Goal: Task Accomplishment & Management: Use online tool/utility

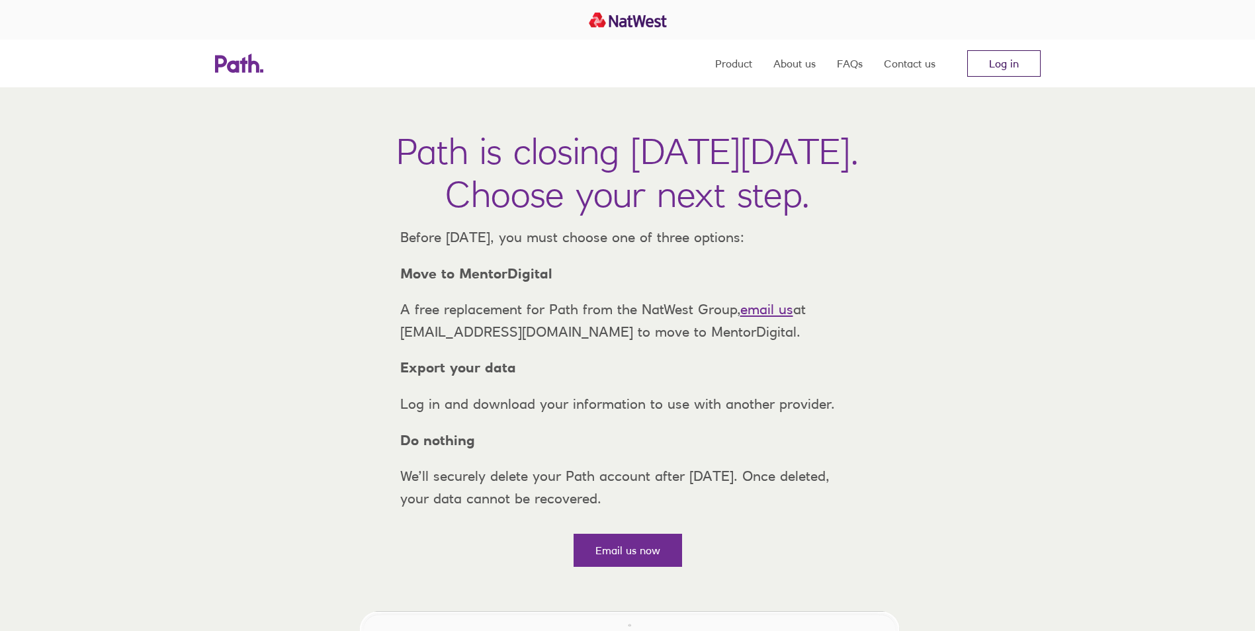
click at [1002, 68] on link "Log in" at bounding box center [1003, 63] width 73 height 26
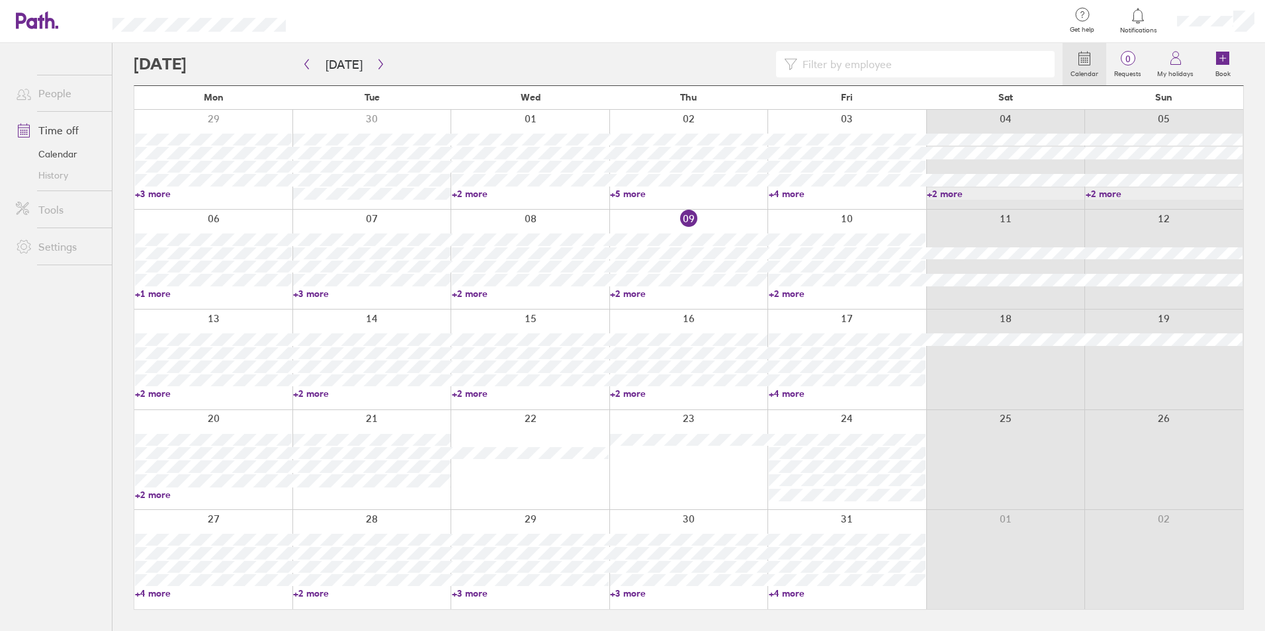
click at [778, 293] on link "+2 more" at bounding box center [847, 294] width 157 height 12
click at [625, 291] on link "+2 more" at bounding box center [688, 294] width 157 height 12
click at [563, 413] on div at bounding box center [530, 459] width 159 height 99
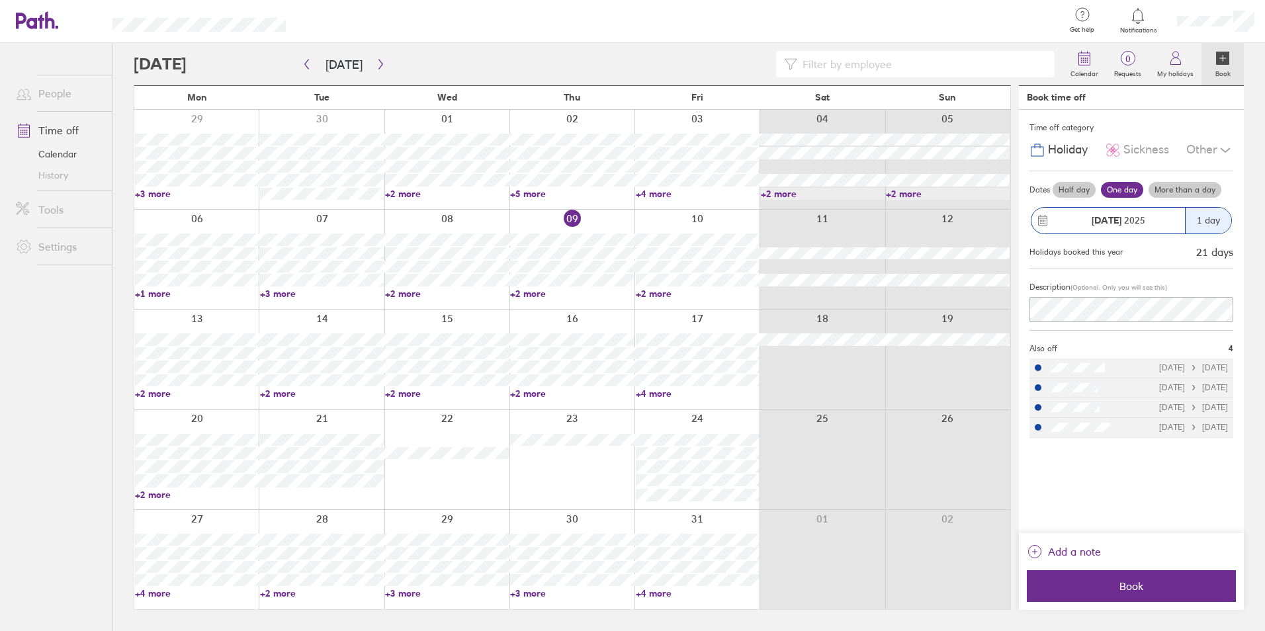
click at [151, 392] on link "+2 more" at bounding box center [197, 394] width 124 height 12
click at [299, 396] on link "+2 more" at bounding box center [322, 394] width 124 height 12
click at [272, 396] on link "+2 more" at bounding box center [322, 394] width 124 height 12
click at [429, 408] on div at bounding box center [446, 359] width 125 height 99
click at [402, 393] on link "+2 more" at bounding box center [447, 394] width 124 height 12
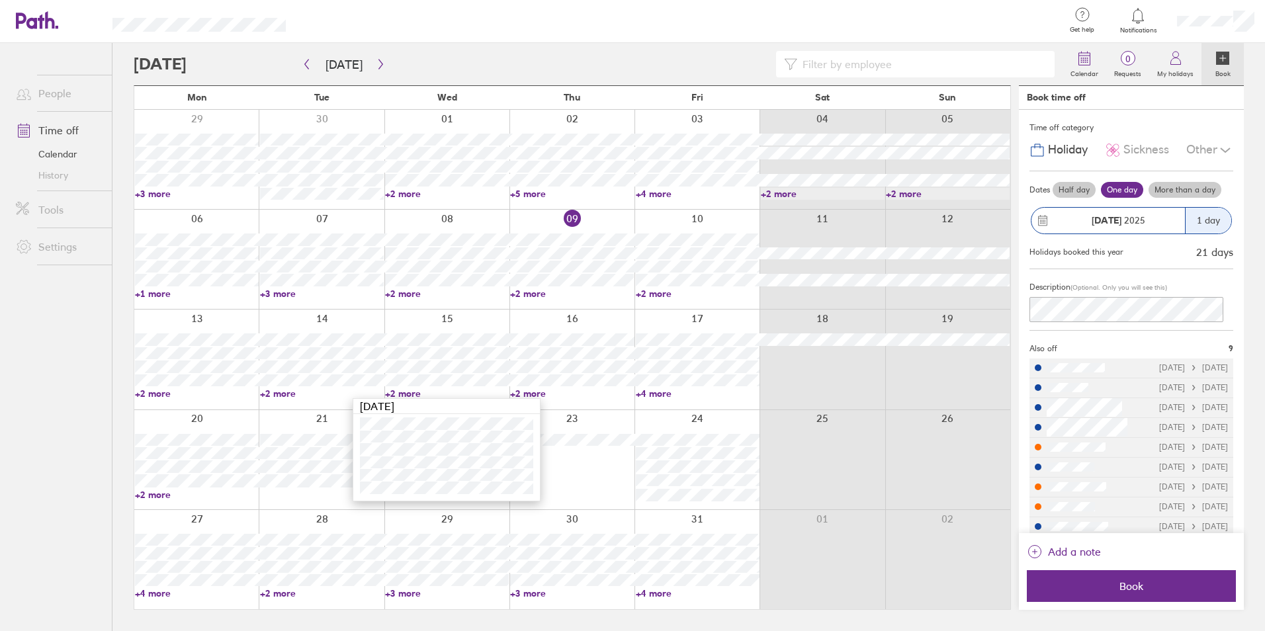
click at [556, 398] on link "+2 more" at bounding box center [572, 394] width 124 height 12
click at [527, 392] on link "+2 more" at bounding box center [572, 394] width 124 height 12
drag, startPoint x: 769, startPoint y: 398, endPoint x: 666, endPoint y: 397, distance: 102.6
click at [768, 398] on div at bounding box center [822, 359] width 125 height 99
click at [661, 397] on link "+4 more" at bounding box center [698, 394] width 124 height 12
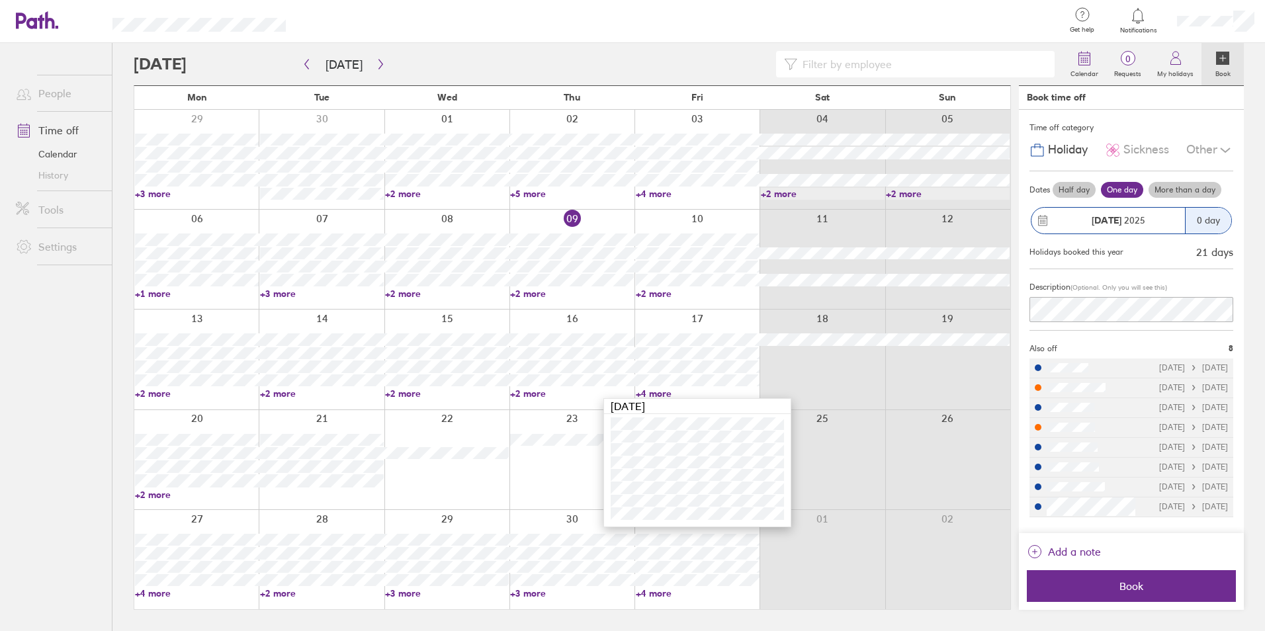
click at [268, 398] on link "+2 more" at bounding box center [322, 394] width 124 height 12
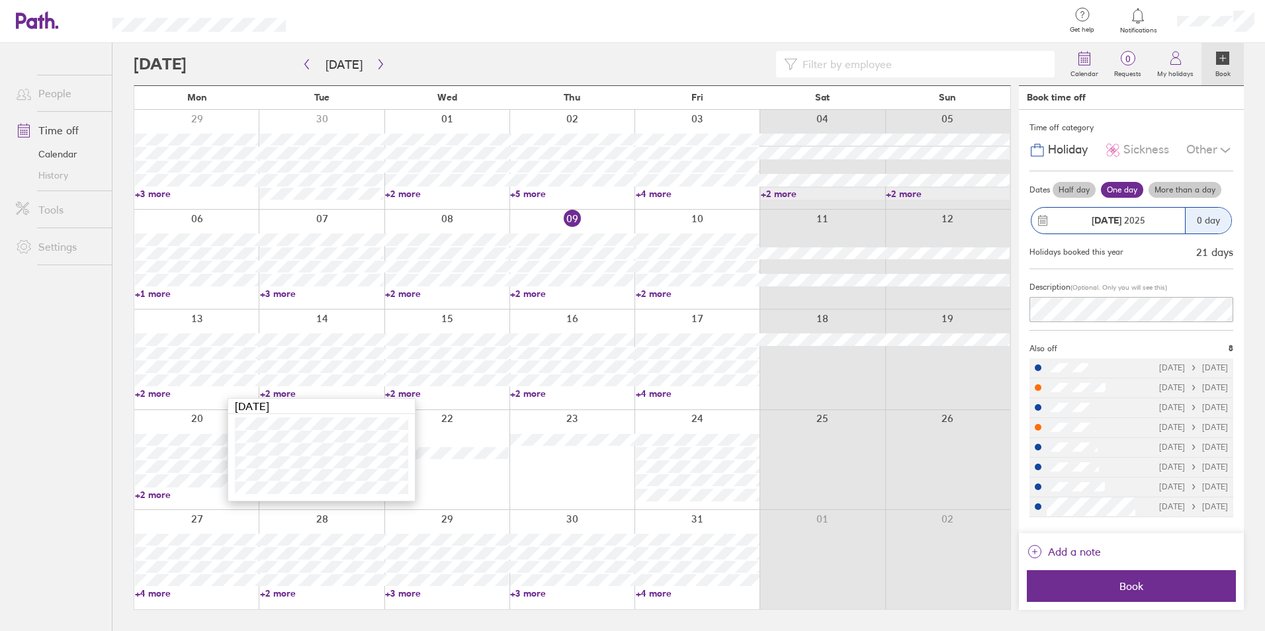
drag, startPoint x: 106, startPoint y: 463, endPoint x: 134, endPoint y: 412, distance: 58.4
click at [104, 460] on ul "People Time off Calendar History Tools Settings" at bounding box center [56, 315] width 112 height 545
click at [391, 396] on link "+2 more" at bounding box center [447, 394] width 124 height 12
click at [42, 403] on ul "People Time off Calendar History Tools Settings" at bounding box center [56, 315] width 112 height 545
click at [539, 393] on link "+2 more" at bounding box center [572, 394] width 124 height 12
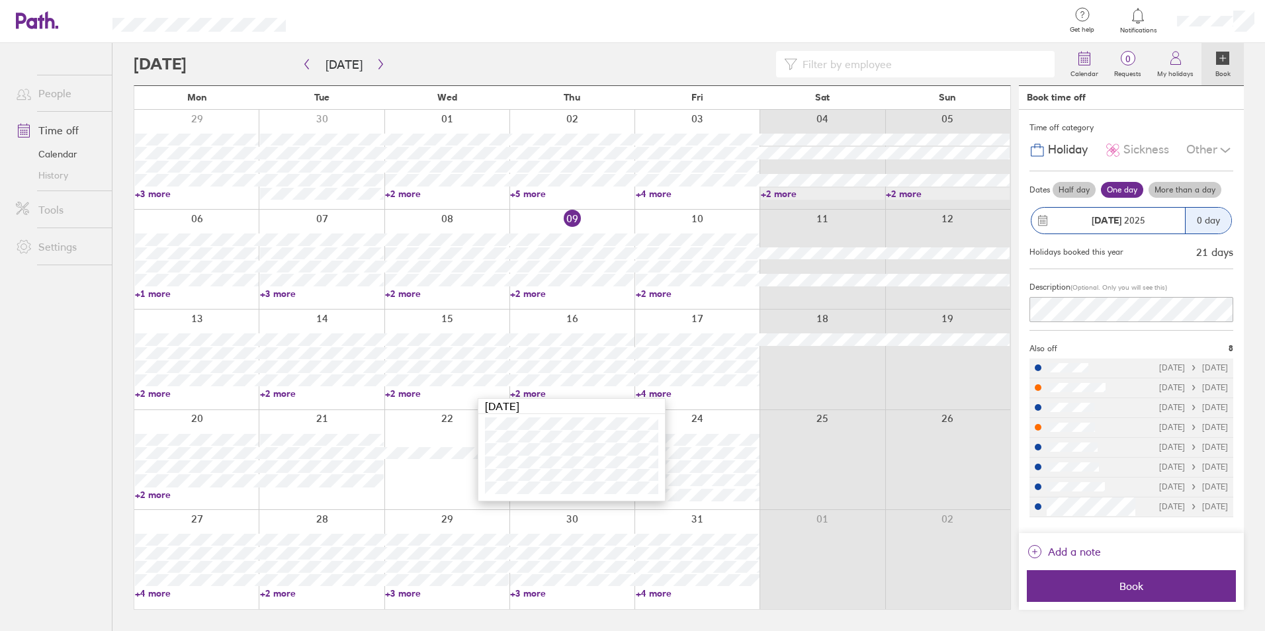
click at [537, 393] on link "+2 more" at bounding box center [572, 394] width 124 height 12
click at [658, 389] on link "+4 more" at bounding box center [698, 394] width 124 height 12
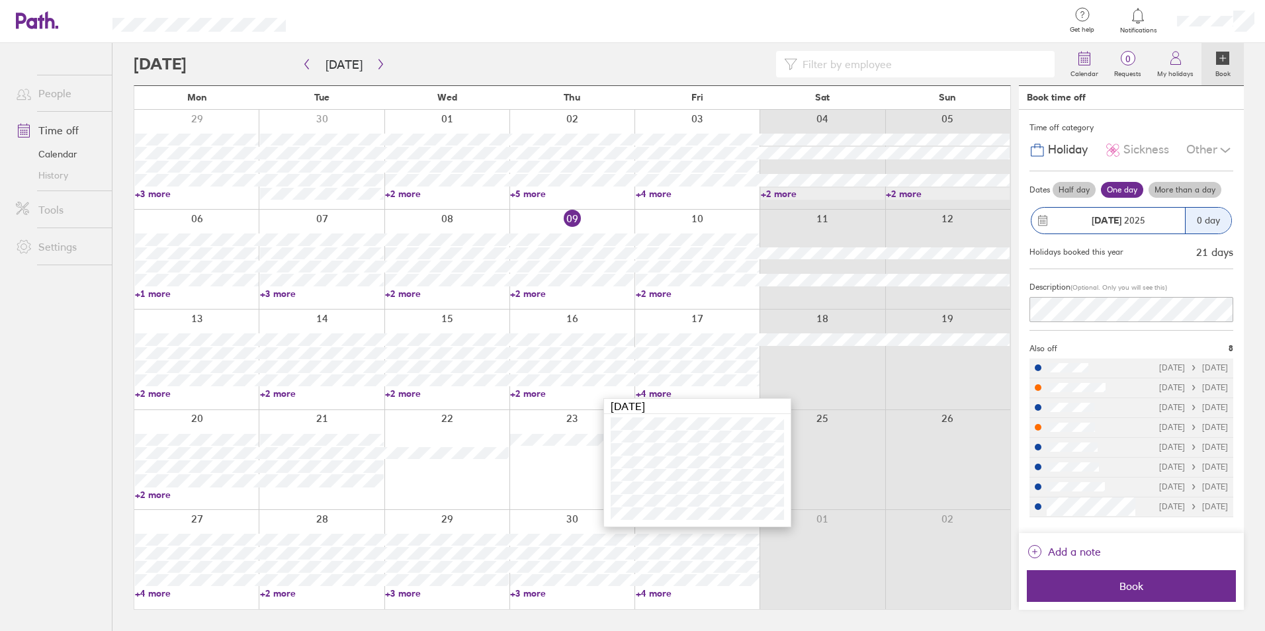
click at [46, 345] on ul "People Time off Calendar History Tools Settings" at bounding box center [56, 315] width 112 height 545
click at [151, 588] on link "+4 more" at bounding box center [197, 594] width 124 height 12
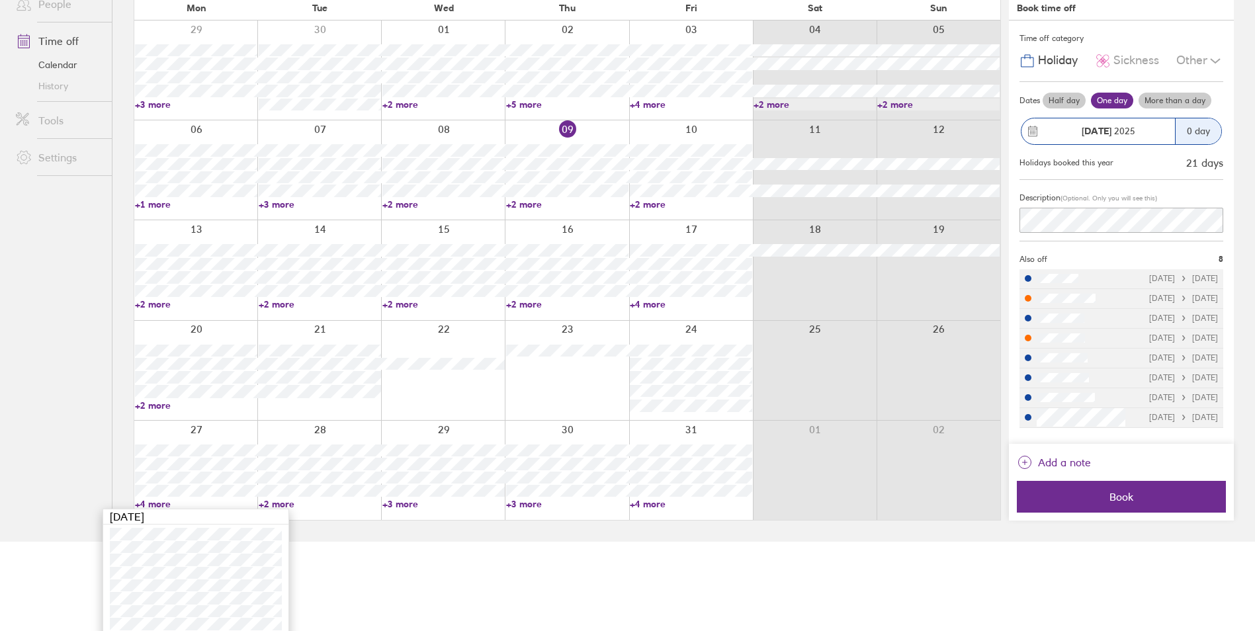
scroll to position [96, 0]
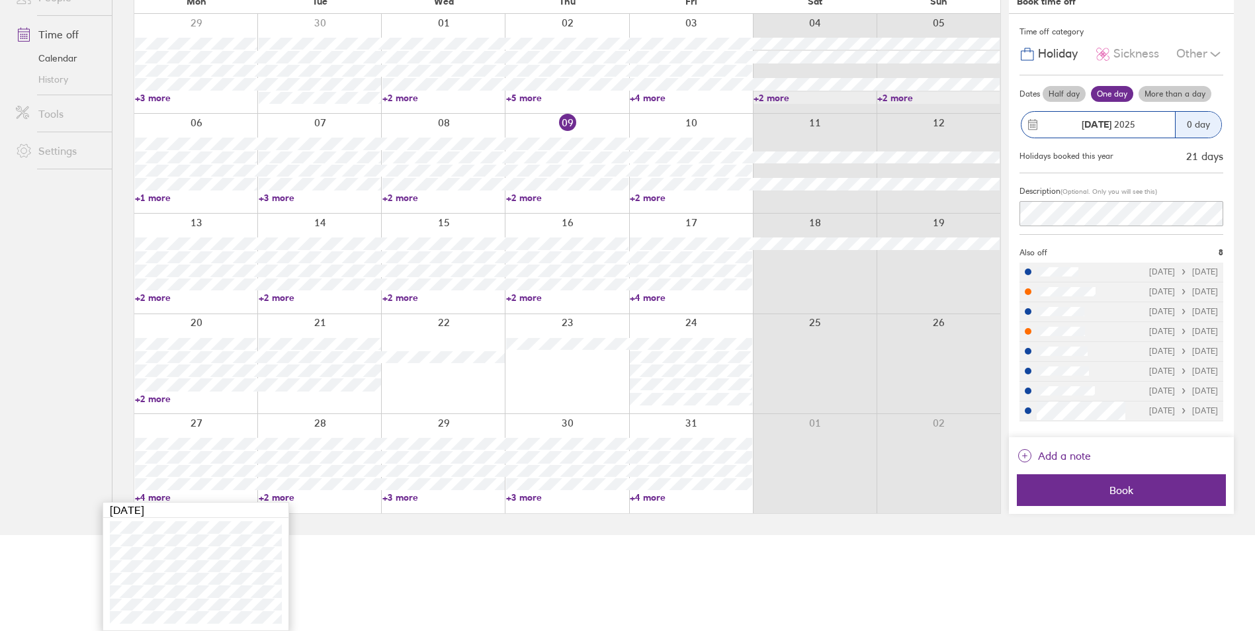
click at [364, 535] on html "Get help FAQs Contact us Notifications My profile Sign out People Time off Cale…" at bounding box center [627, 219] width 1255 height 631
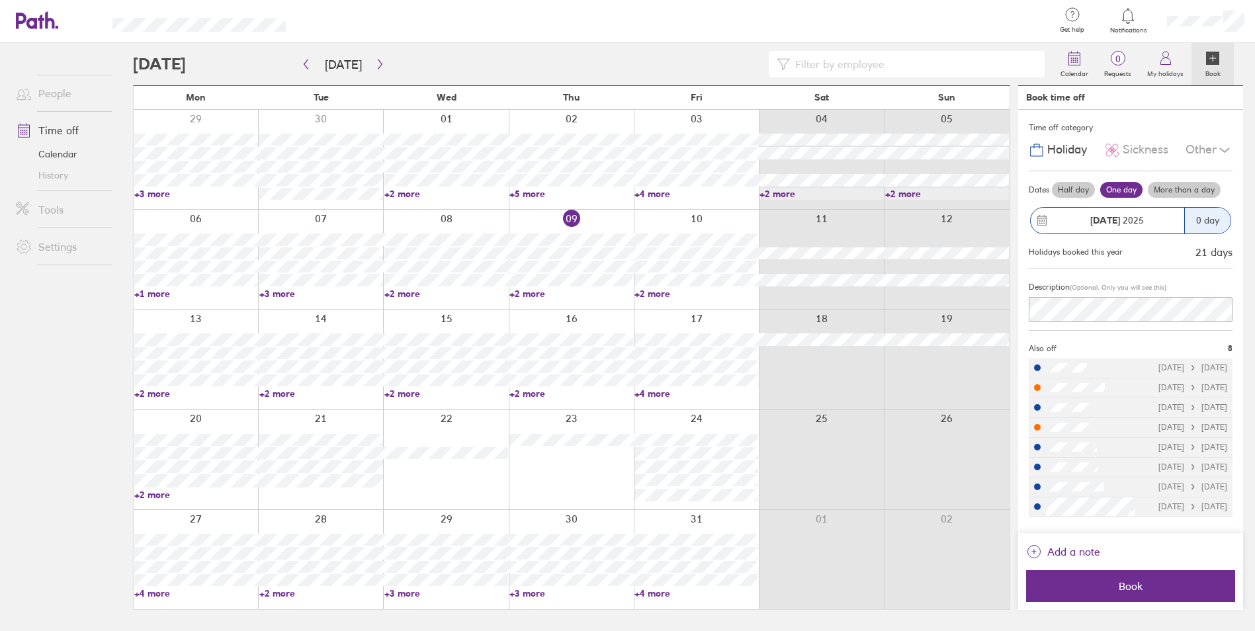
scroll to position [0, 0]
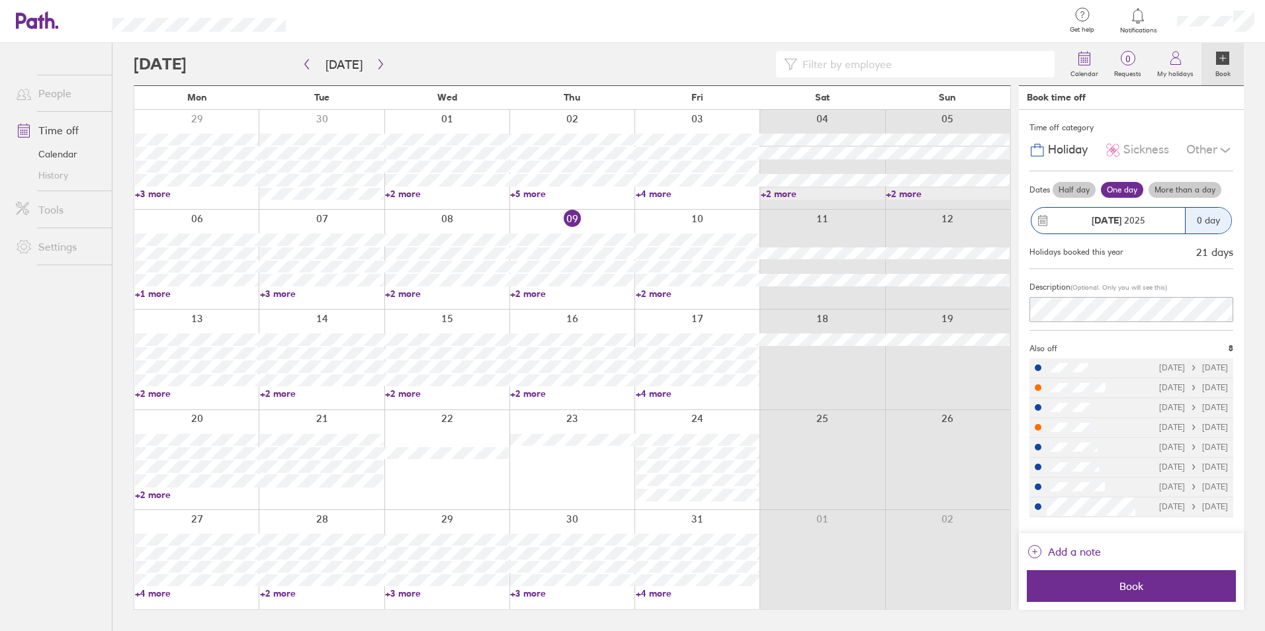
click at [655, 595] on link "+4 more" at bounding box center [698, 594] width 124 height 12
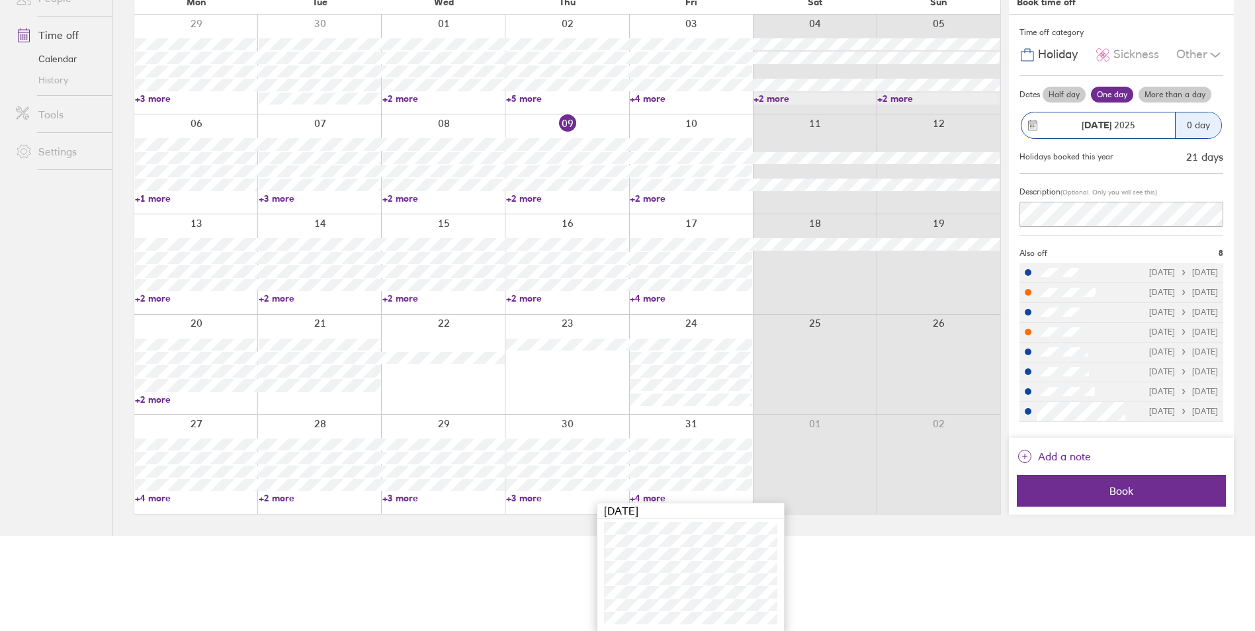
scroll to position [96, 0]
click at [515, 500] on link "+3 more" at bounding box center [567, 498] width 122 height 12
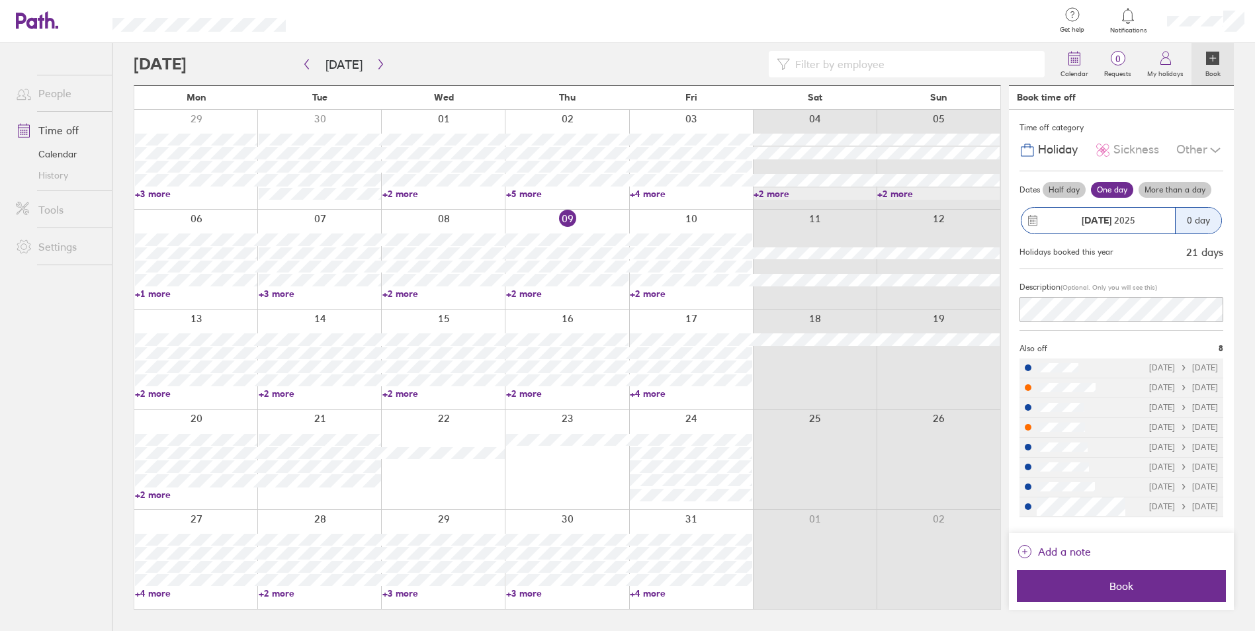
scroll to position [0, 0]
click at [515, 500] on div at bounding box center [572, 459] width 125 height 99
click at [525, 596] on link "+3 more" at bounding box center [572, 594] width 124 height 12
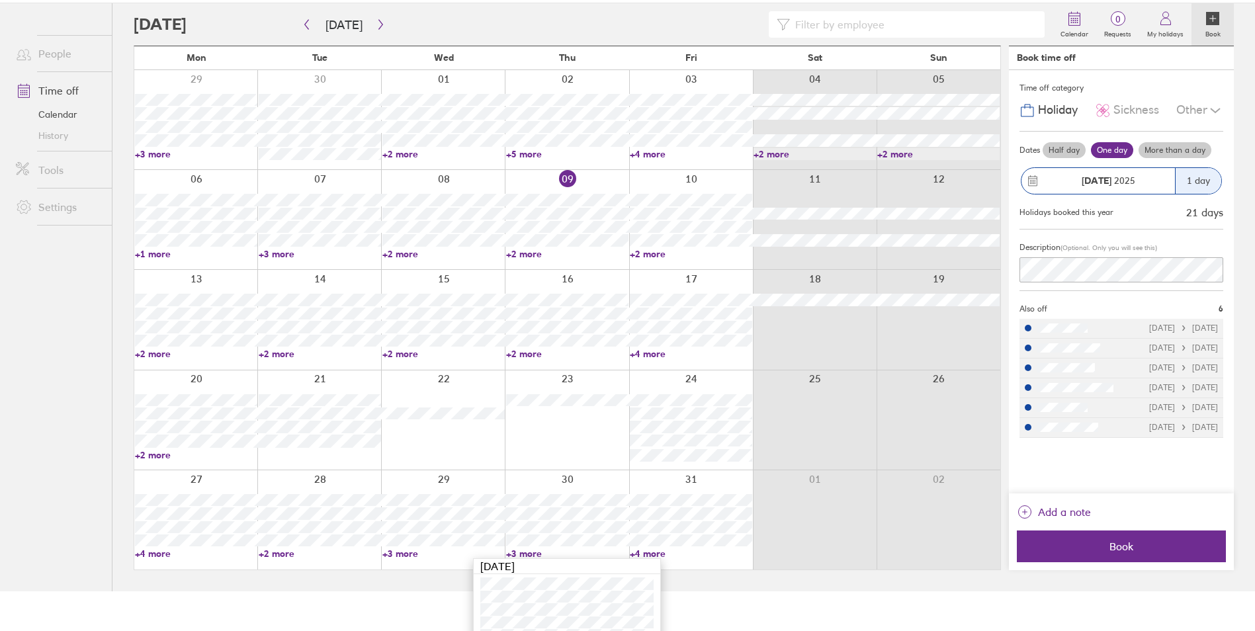
scroll to position [84, 0]
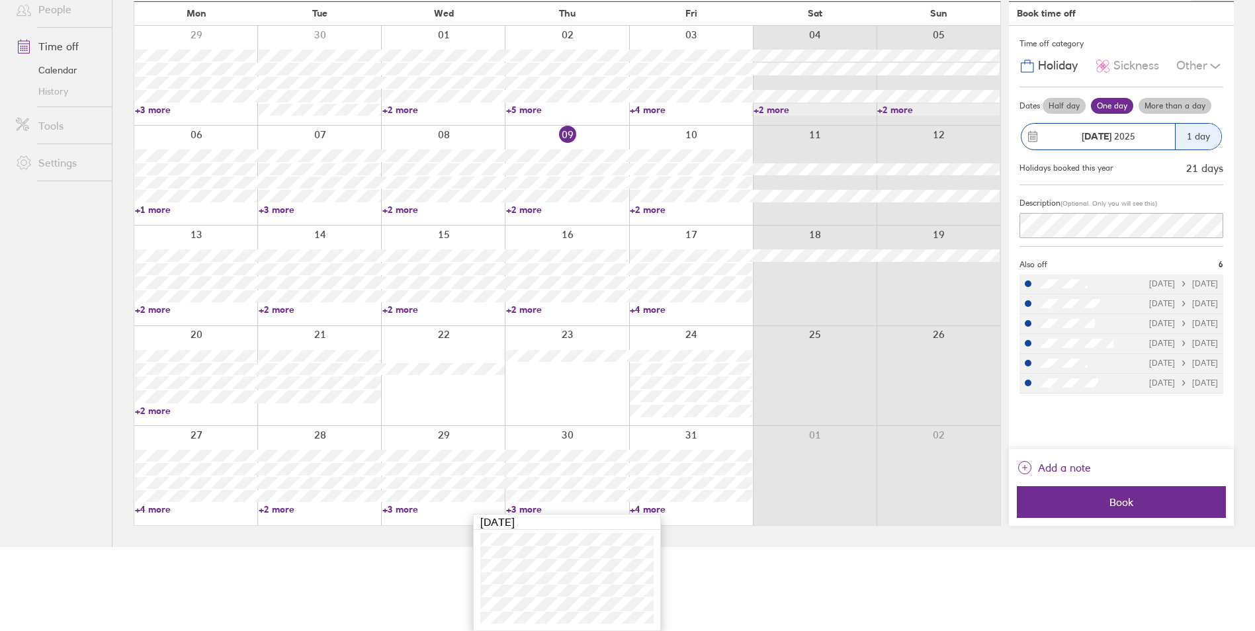
click at [397, 507] on link "+3 more" at bounding box center [443, 510] width 122 height 12
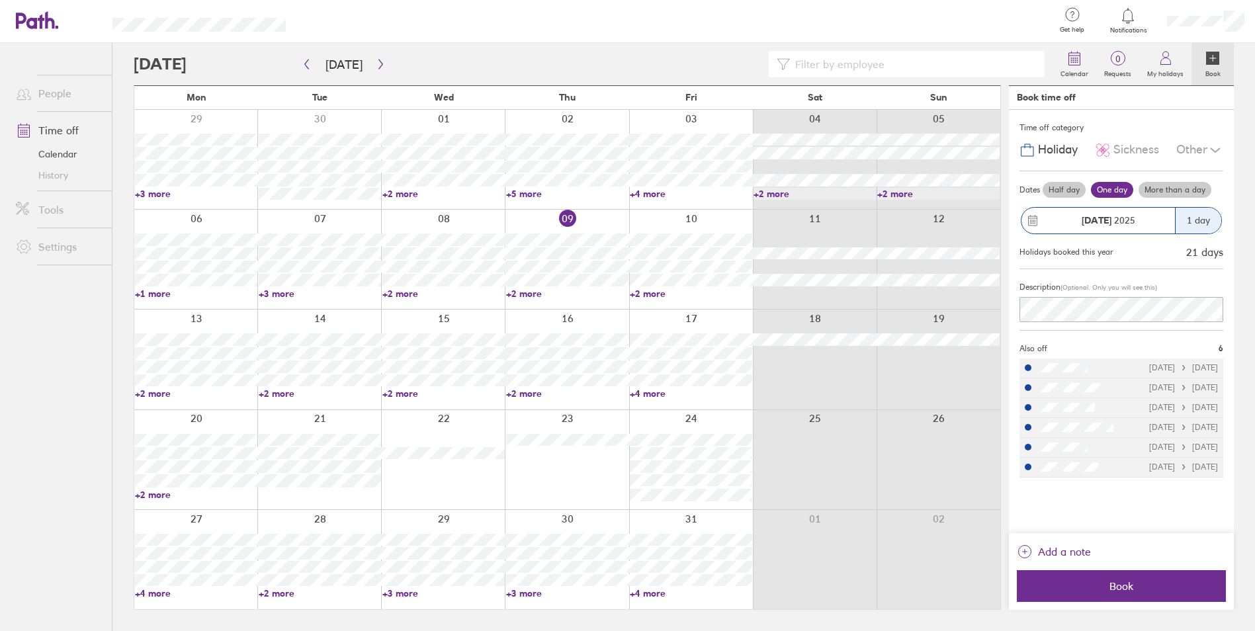
scroll to position [0, 0]
click at [400, 587] on div "27 28 29 30 31 01 02 +4 more +2 more +3 more +3 more +4 more" at bounding box center [572, 560] width 876 height 100
click at [403, 591] on link "+3 more" at bounding box center [447, 594] width 124 height 12
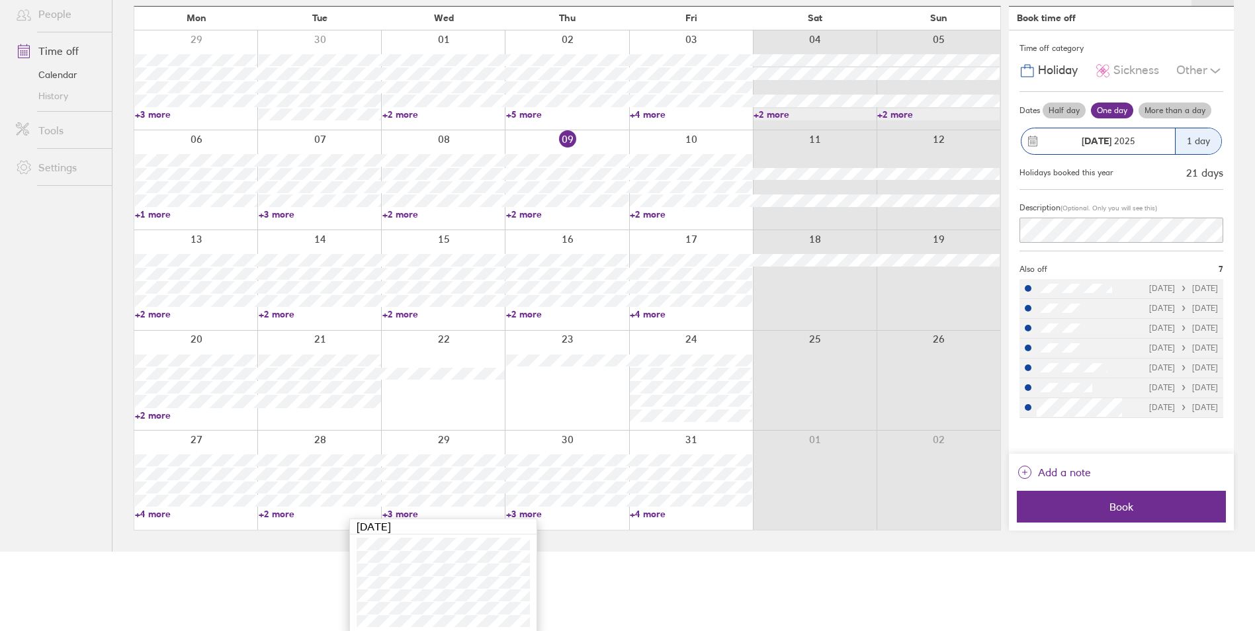
scroll to position [83, 0]
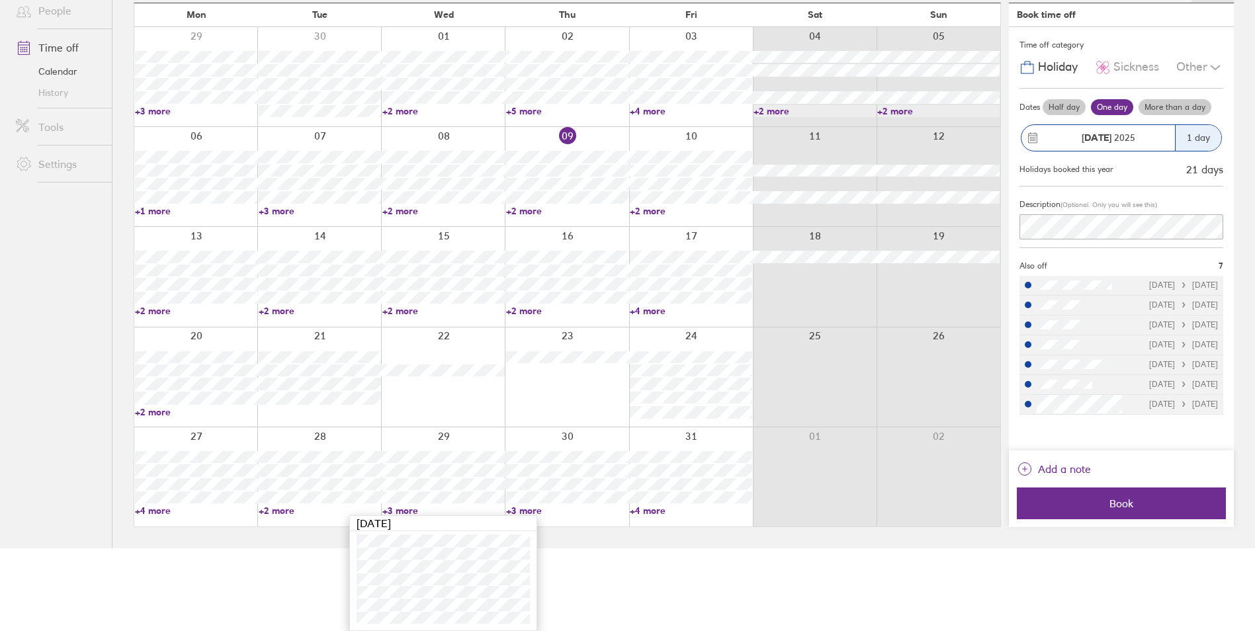
click at [188, 549] on html "Get help FAQs Contact us Notifications My profile Sign out People Time off Cale…" at bounding box center [627, 232] width 1255 height 631
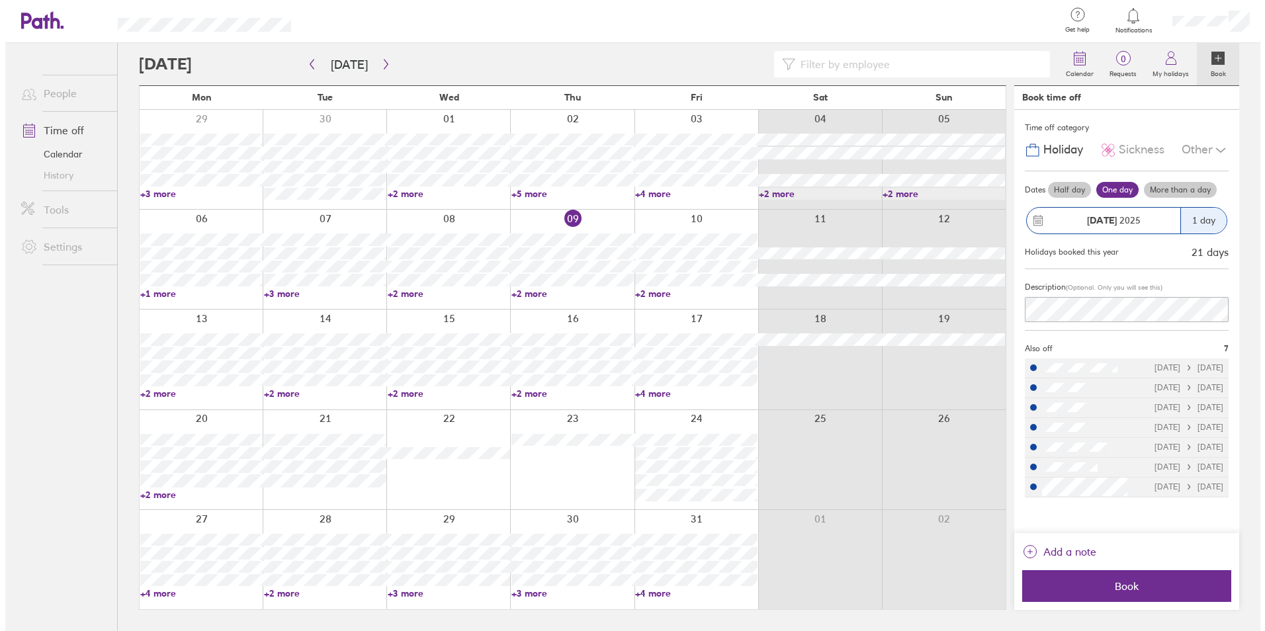
scroll to position [0, 0]
click at [362, 72] on button "Today" at bounding box center [344, 65] width 58 height 22
